Goal: Task Accomplishment & Management: Use online tool/utility

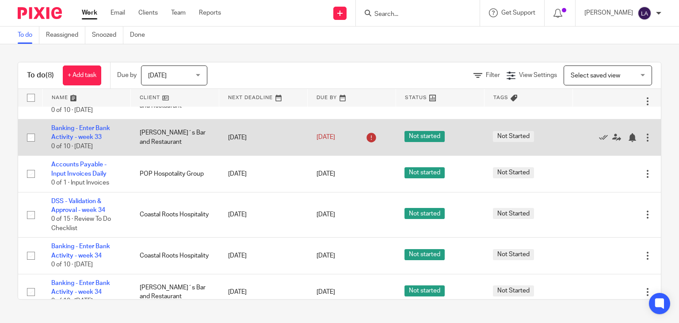
scroll to position [136, 0]
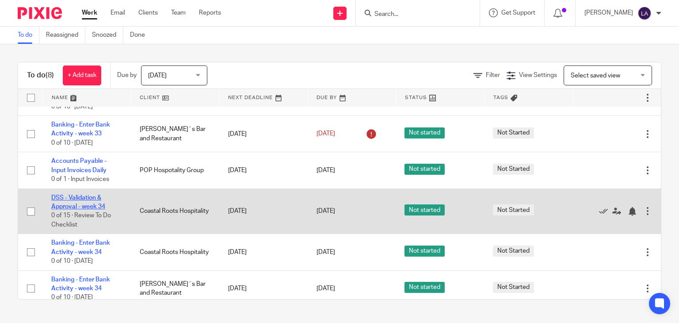
click at [87, 194] on link "DSS - Validation & Approval - week 34" at bounding box center [78, 201] width 54 height 15
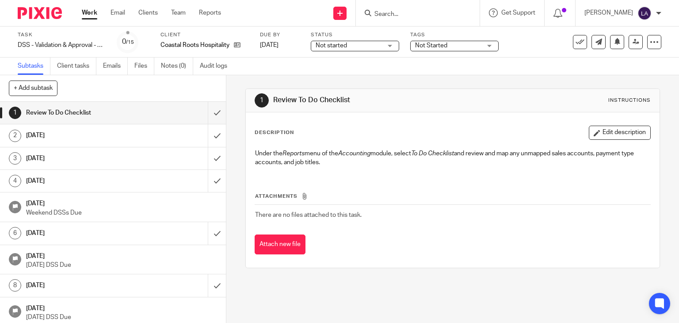
click at [380, 43] on span "Not started" at bounding box center [348, 45] width 66 height 9
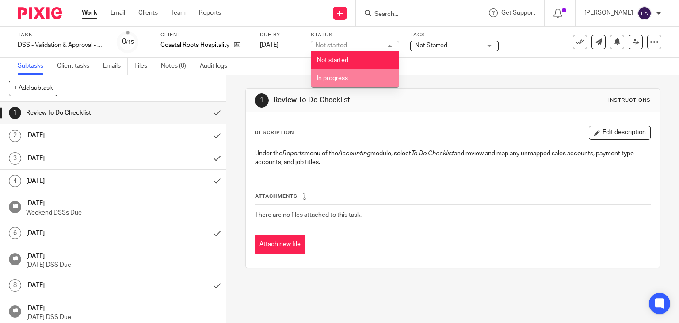
click at [363, 71] on li "In progress" at bounding box center [354, 78] width 87 height 18
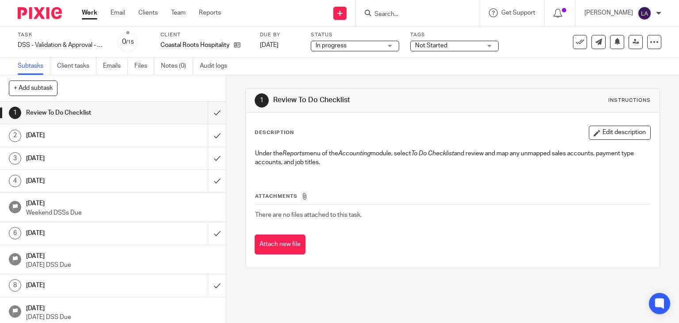
click at [395, 59] on div "Subtasks Client tasks Emails Files Notes (0) Audit logs" at bounding box center [339, 66] width 679 height 18
click at [212, 114] on input "submit" at bounding box center [113, 113] width 226 height 22
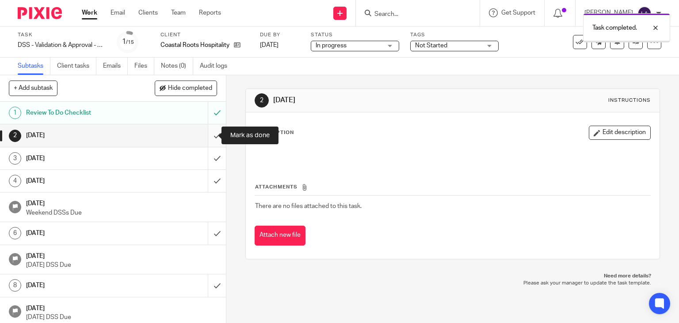
click at [206, 135] on input "submit" at bounding box center [113, 135] width 226 height 22
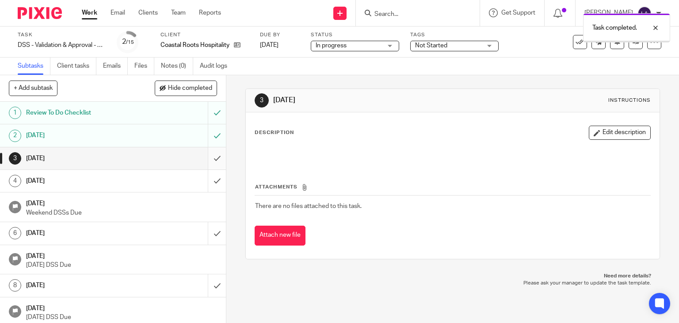
click at [209, 156] on input "submit" at bounding box center [113, 158] width 226 height 22
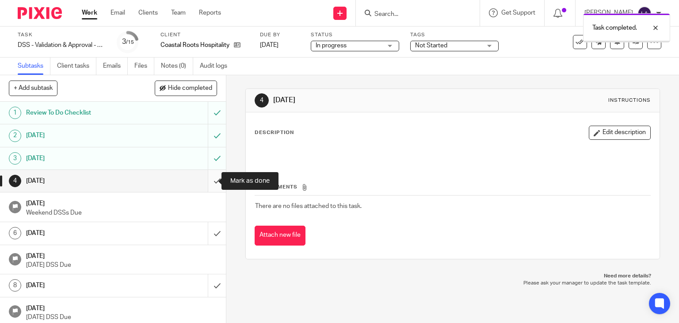
click at [209, 180] on input "submit" at bounding box center [113, 181] width 226 height 22
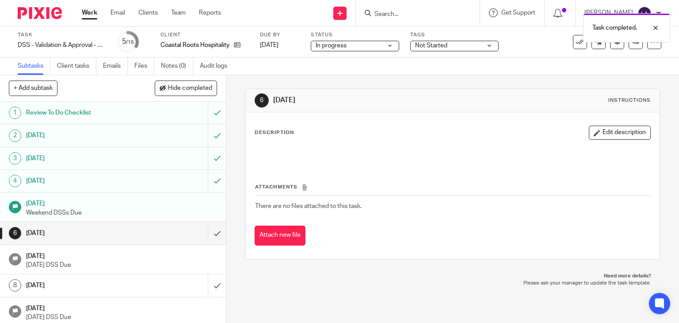
click at [34, 14] on img at bounding box center [40, 13] width 44 height 12
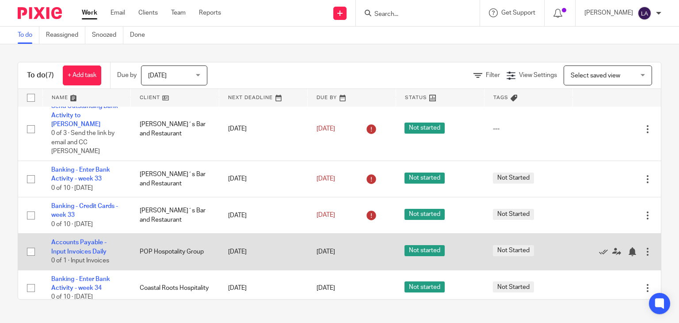
scroll to position [90, 0]
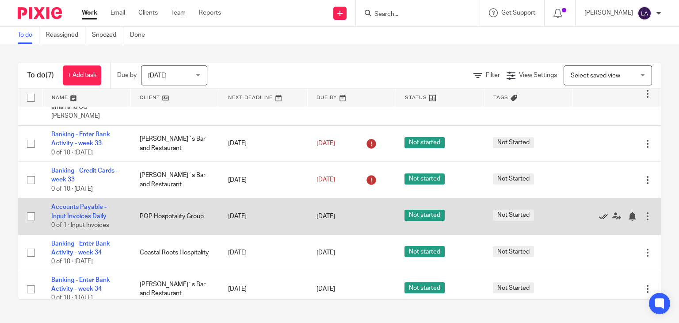
click at [599, 212] on icon at bounding box center [603, 216] width 9 height 9
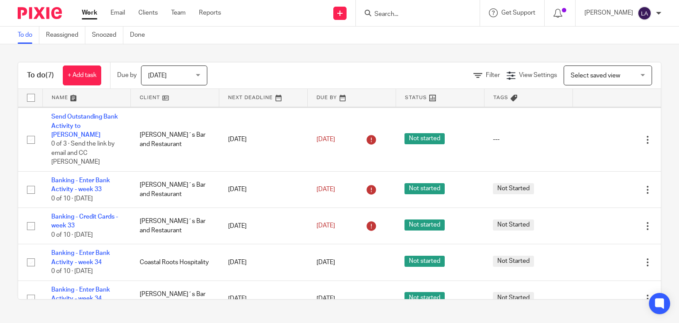
scroll to position [54, 0]
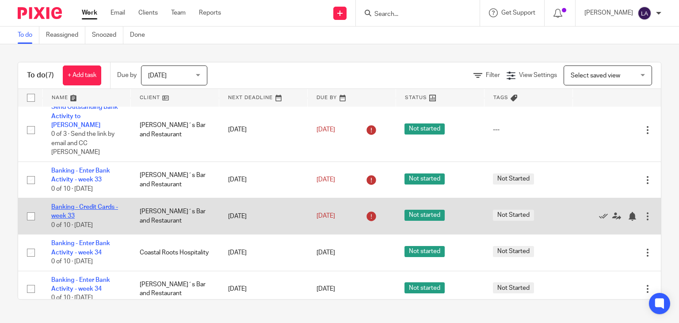
click at [88, 204] on link "Banking - Credit Cards - week 33" at bounding box center [84, 211] width 67 height 15
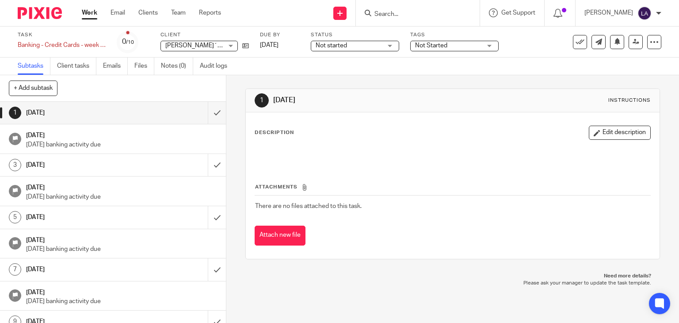
click at [365, 48] on span "Not started" at bounding box center [348, 45] width 66 height 9
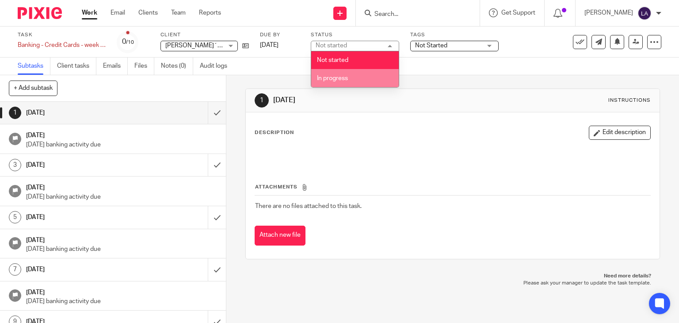
click at [356, 74] on li "In progress" at bounding box center [354, 78] width 87 height 18
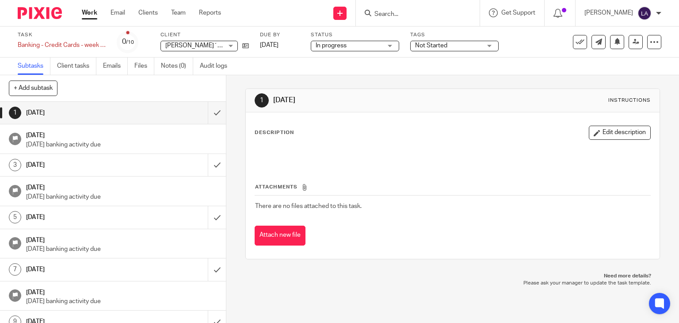
click at [313, 65] on div "Subtasks Client tasks Emails Files Notes (0) Audit logs" at bounding box center [339, 66] width 679 height 18
click at [34, 18] on img at bounding box center [40, 13] width 44 height 12
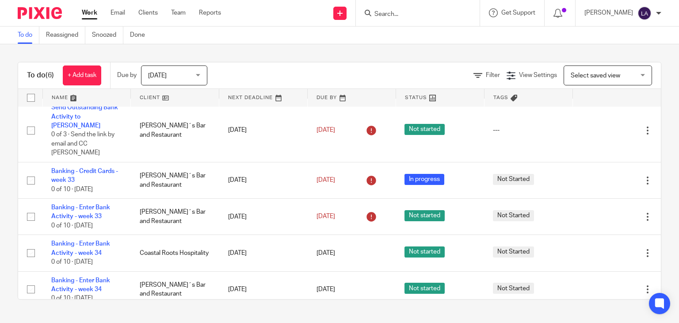
scroll to position [54, 0]
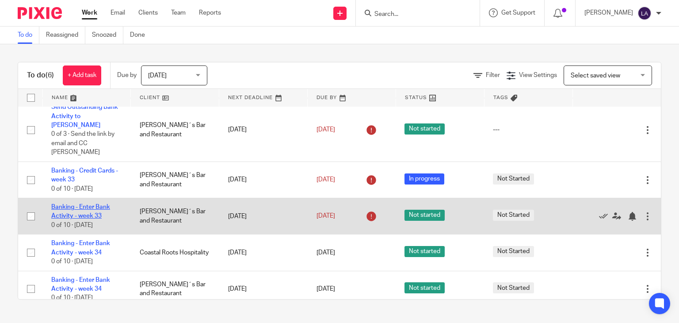
click at [77, 204] on link "Banking - Enter Bank Activity - week 33" at bounding box center [80, 211] width 59 height 15
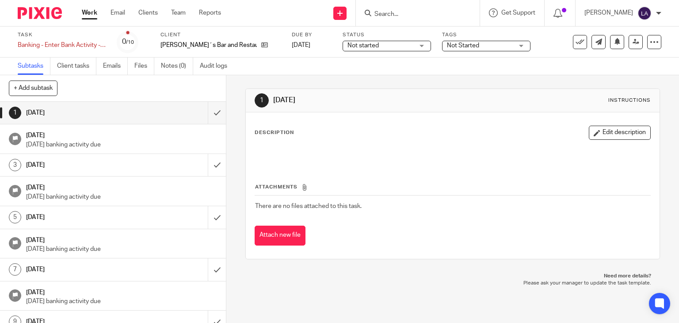
click at [347, 45] on span "Not started" at bounding box center [362, 45] width 31 height 6
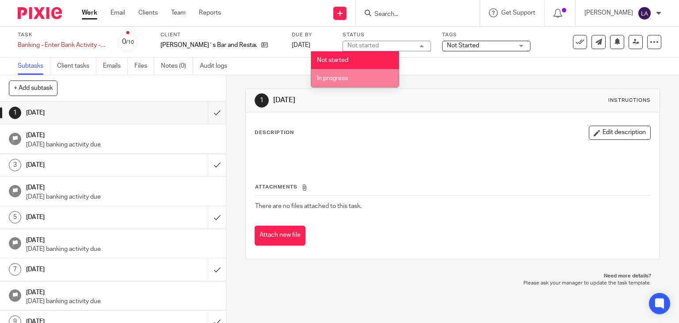
click at [342, 73] on li "In progress" at bounding box center [354, 78] width 87 height 18
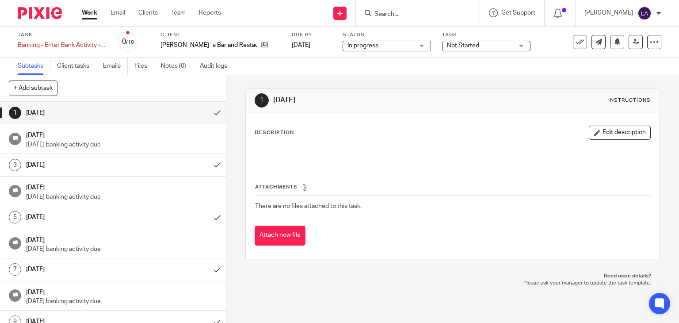
click at [338, 59] on div "Subtasks Client tasks Emails Files Notes (0) Audit logs" at bounding box center [339, 66] width 679 height 18
click at [42, 12] on img at bounding box center [40, 13] width 44 height 12
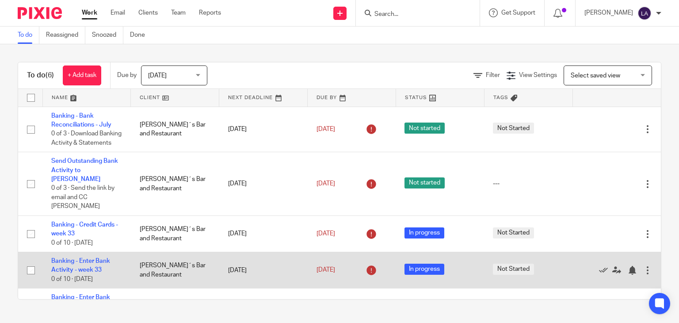
scroll to position [54, 0]
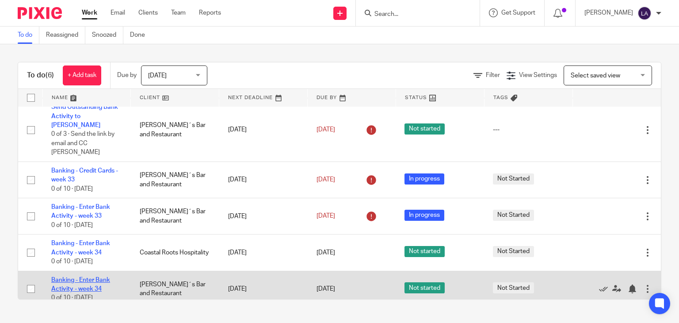
click at [77, 277] on link "Banking - Enter Bank Activity - week 34" at bounding box center [80, 284] width 59 height 15
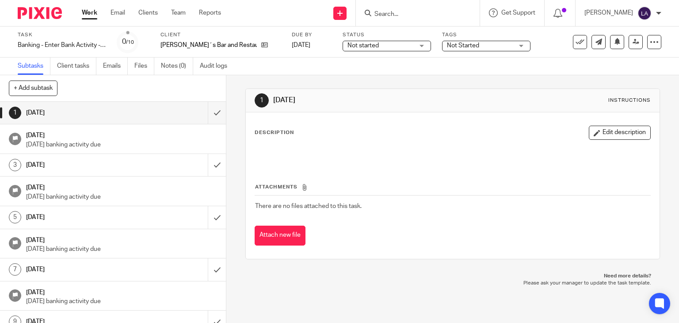
click at [358, 42] on span "Not started" at bounding box center [380, 45] width 66 height 9
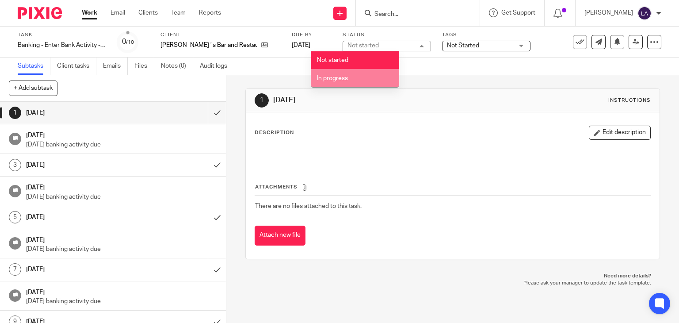
click at [348, 76] on li "In progress" at bounding box center [354, 78] width 87 height 18
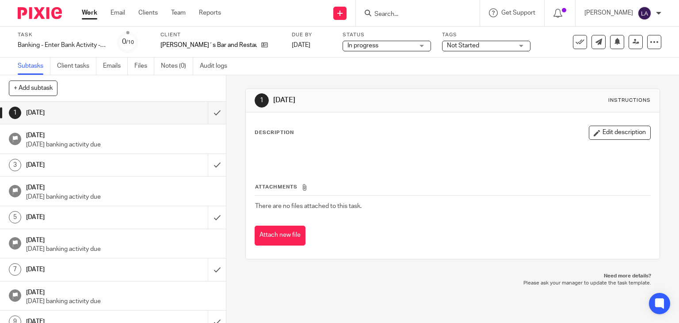
click at [353, 68] on div "Subtasks Client tasks Emails Files Notes (0) Audit logs" at bounding box center [339, 66] width 679 height 18
click at [35, 9] on img at bounding box center [40, 13] width 44 height 12
